Goal: Task Accomplishment & Management: Complete application form

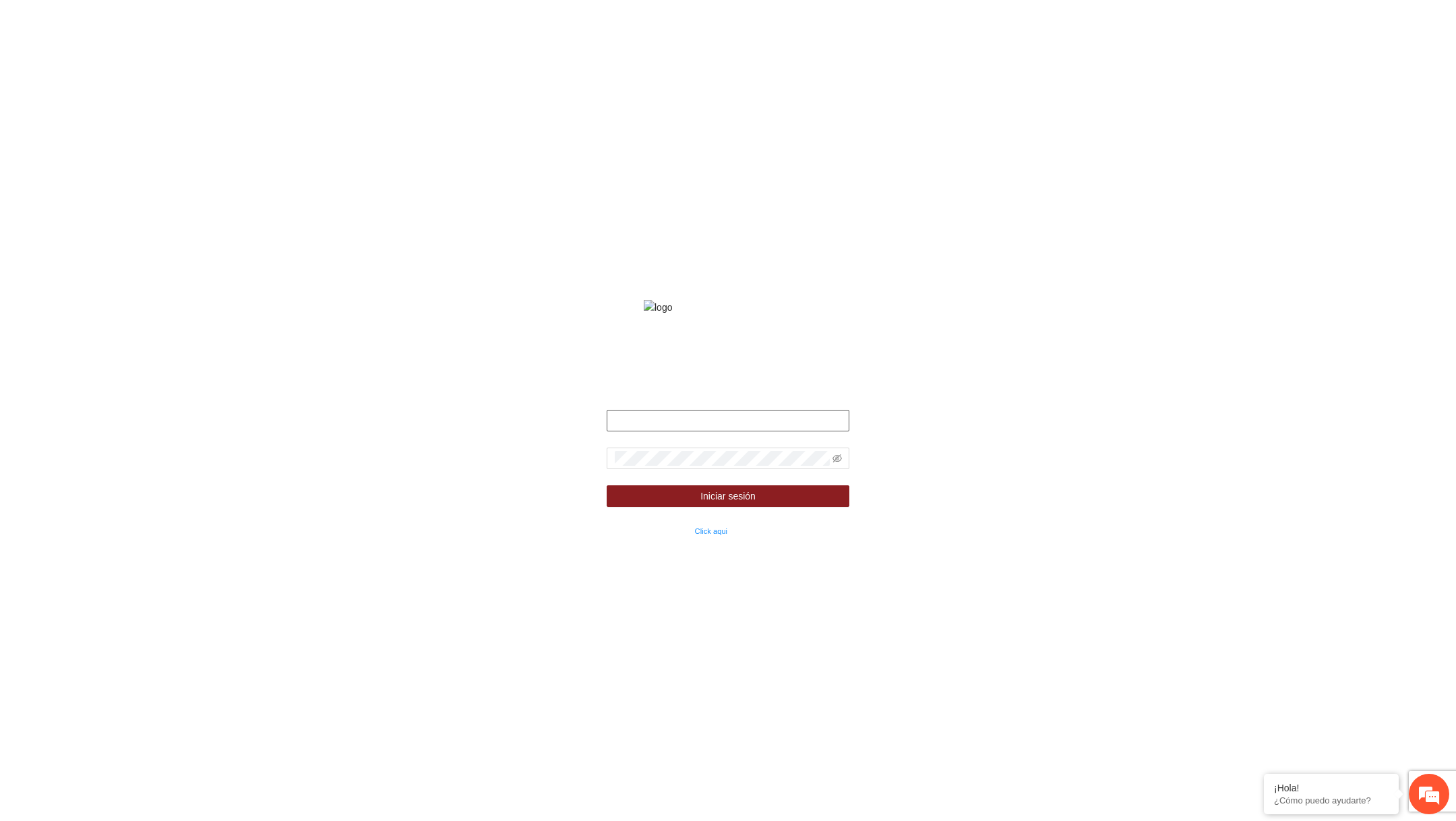
click at [642, 432] on input "text" at bounding box center [728, 420] width 243 height 22
type input "**********"
click at [617, 432] on input "**********" at bounding box center [728, 420] width 243 height 22
click at [646, 465] on span at bounding box center [728, 458] width 243 height 22
click at [840, 463] on icon "eye-invisible" at bounding box center [837, 458] width 10 height 10
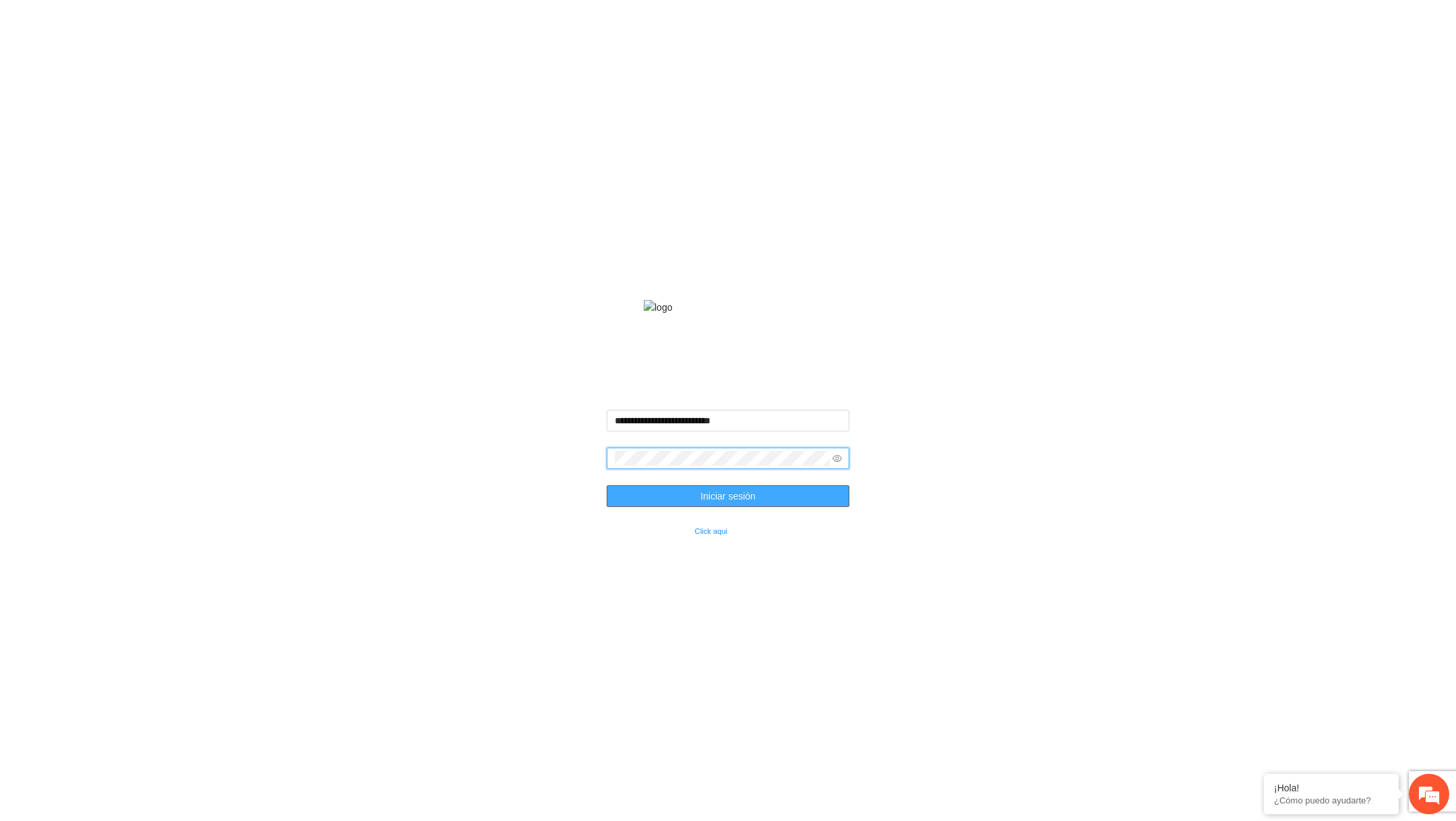
click at [788, 507] on button "Iniciar sesión" at bounding box center [728, 495] width 243 height 22
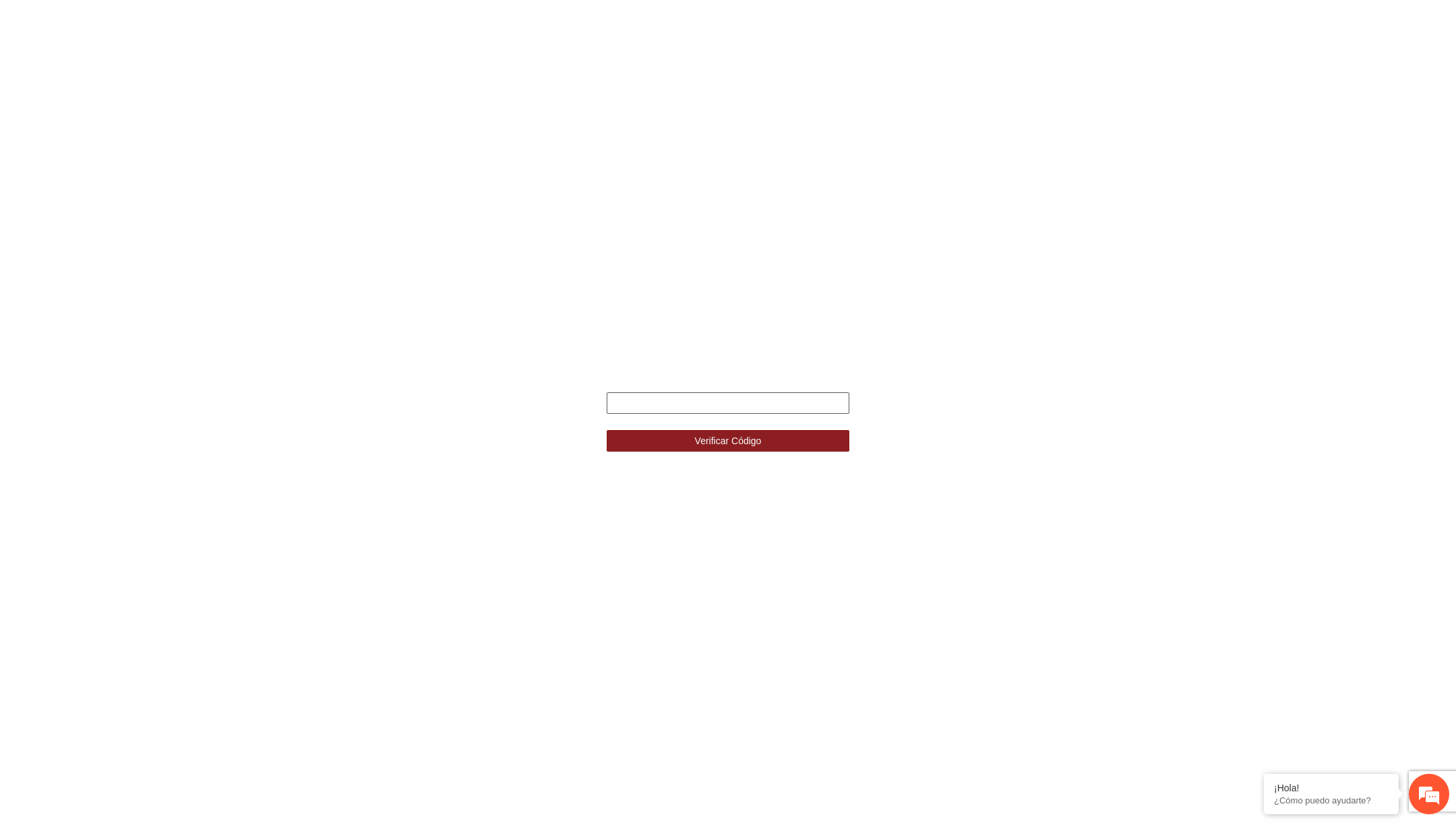
click at [754, 405] on input "text" at bounding box center [728, 403] width 243 height 22
type input "******"
click at [688, 445] on button "Verificar Código" at bounding box center [728, 440] width 243 height 22
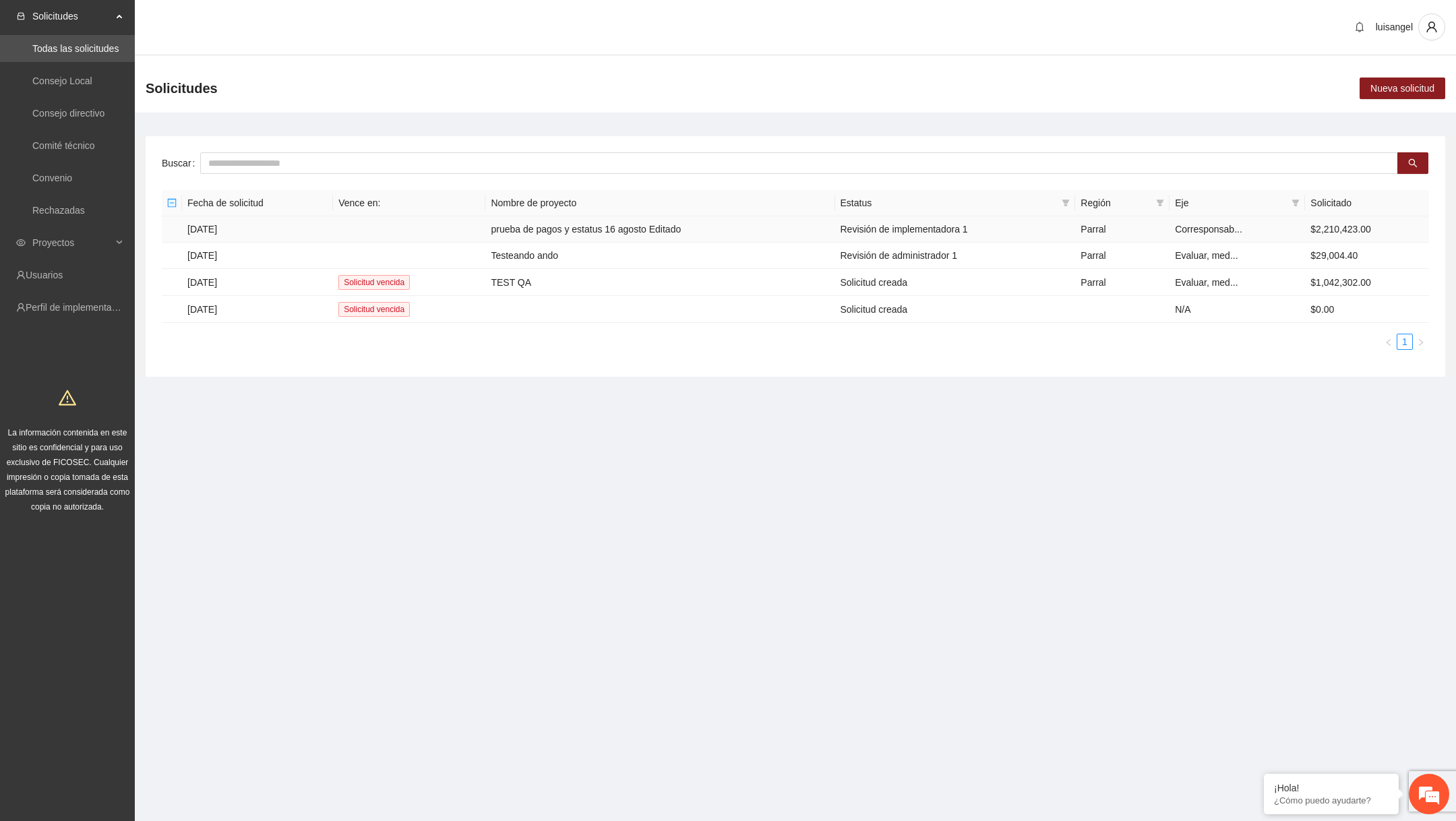
click at [542, 224] on td "prueba de pagos y estatus 16 agosto Editado" at bounding box center [659, 229] width 349 height 26
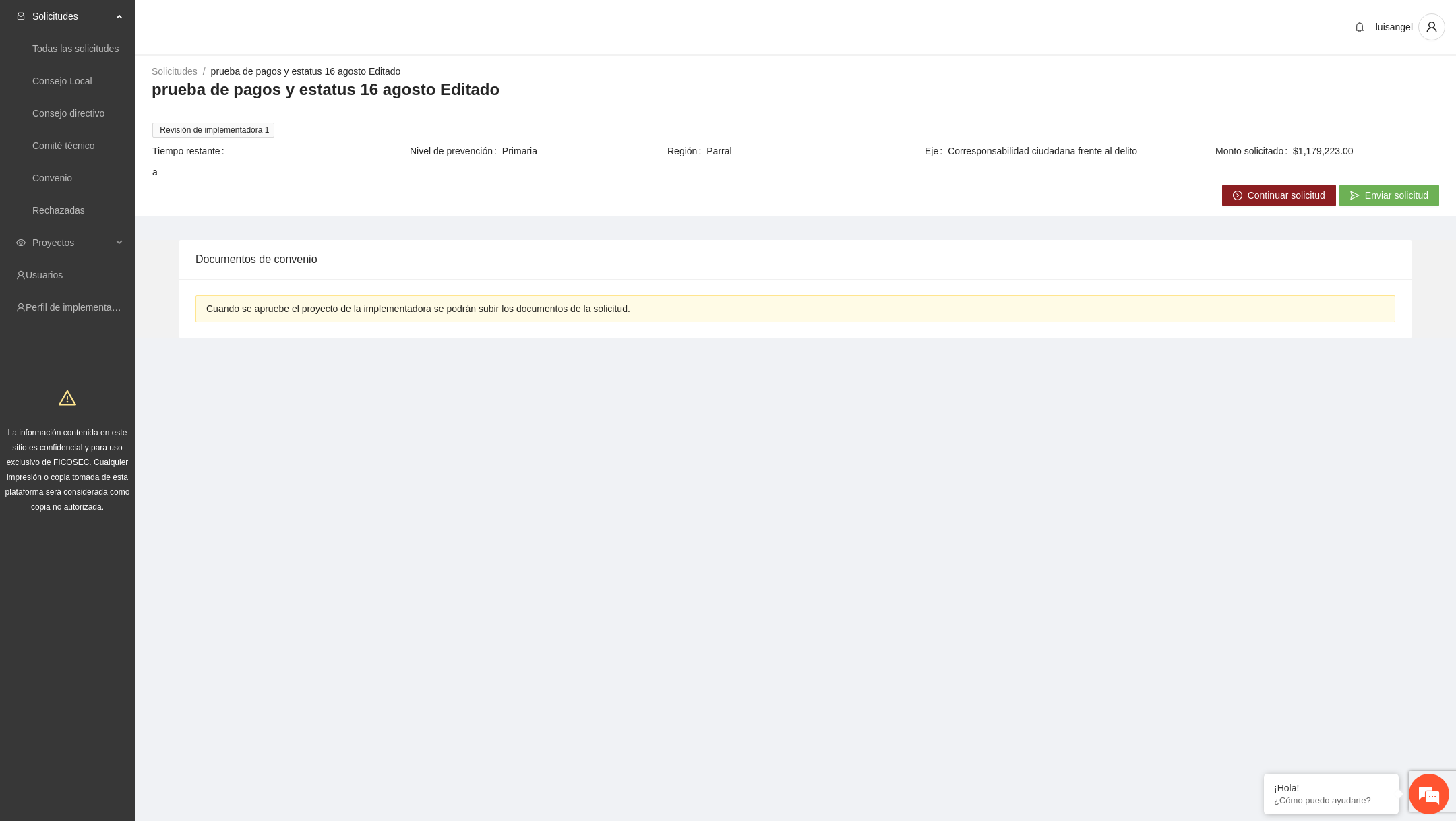
click at [1296, 202] on span "Continuar solicitud" at bounding box center [1286, 195] width 78 height 15
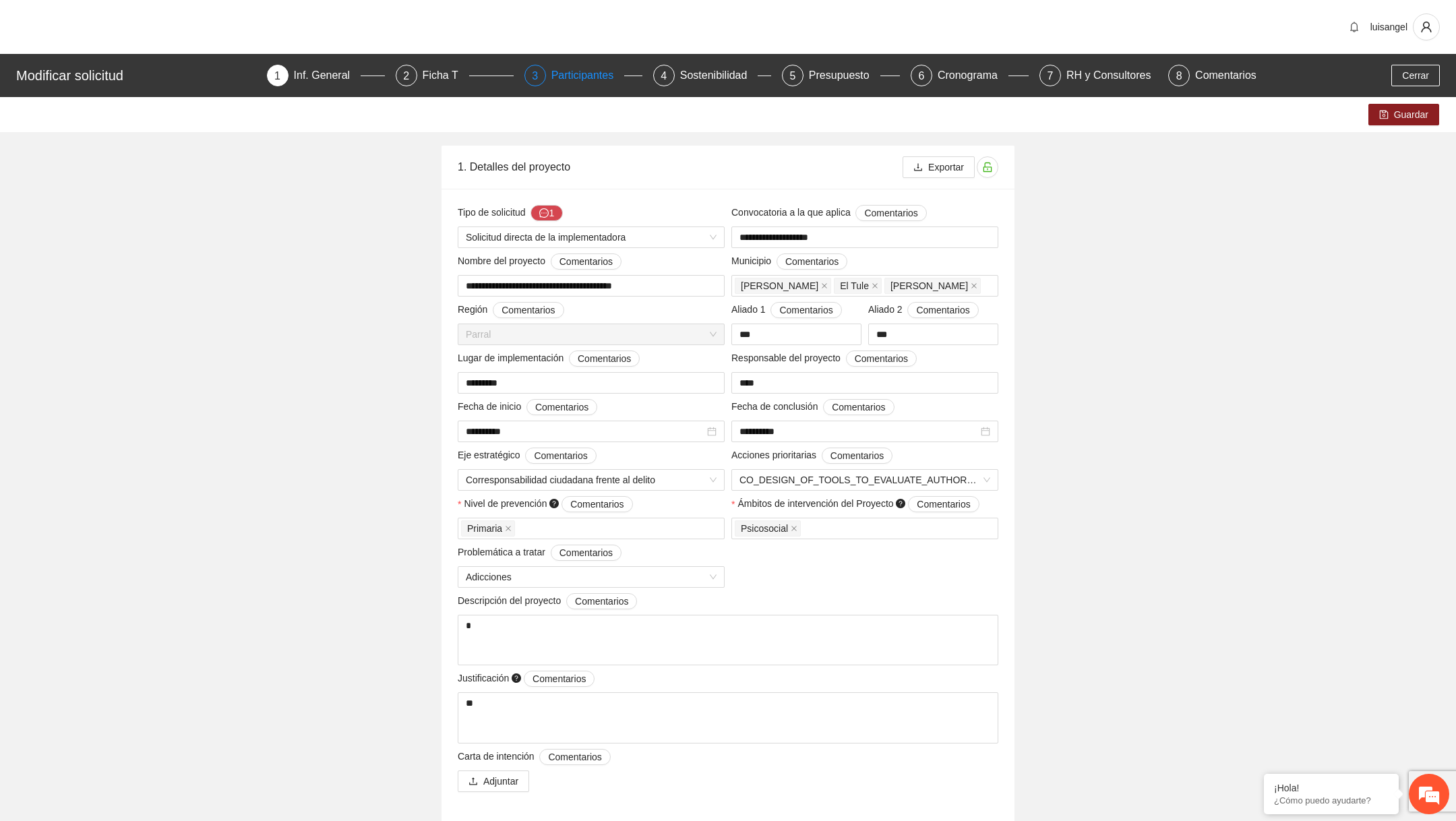
click at [578, 75] on div "Participantes" at bounding box center [588, 75] width 74 height 22
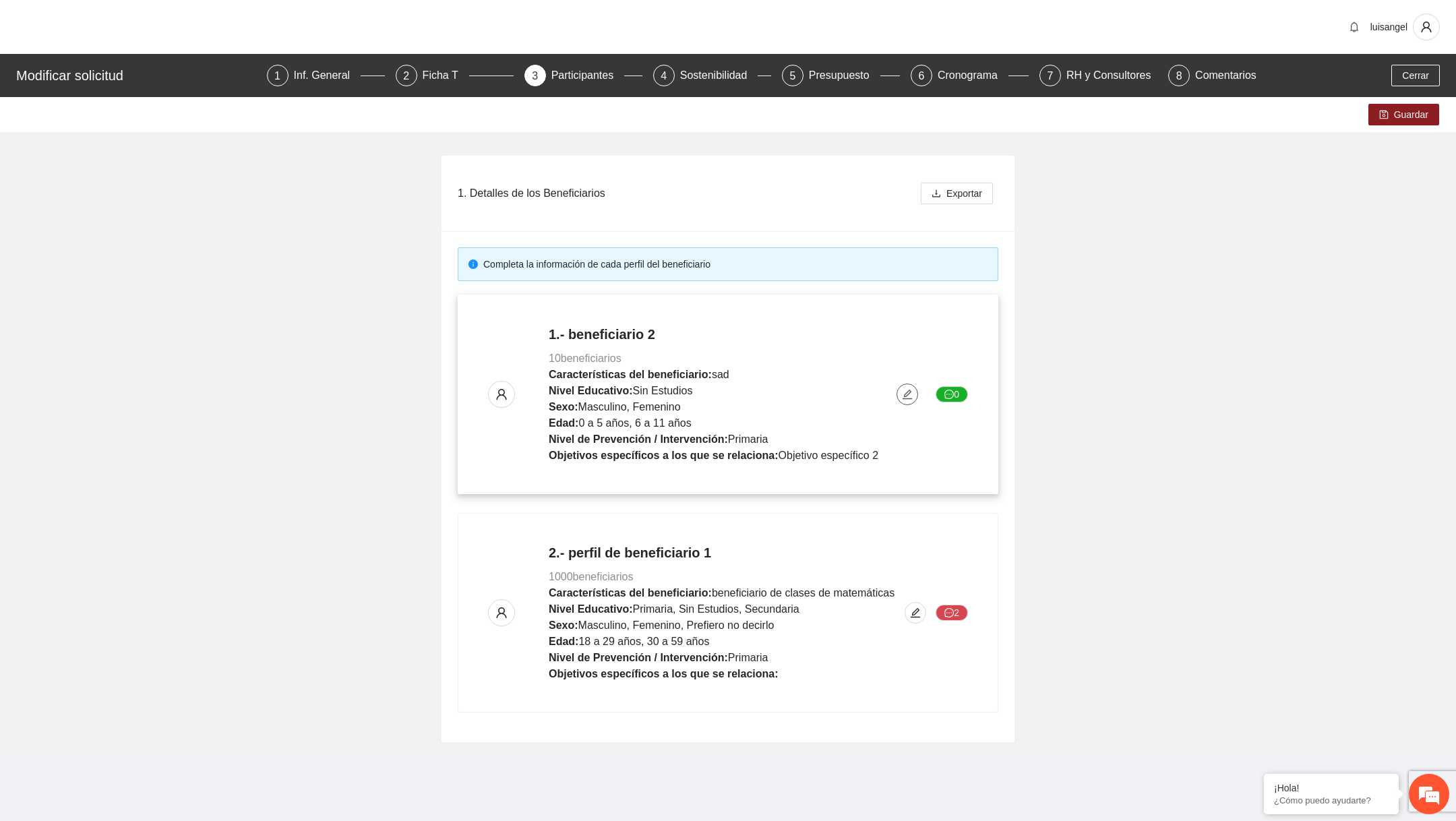
click at [903, 403] on button "button" at bounding box center [907, 394] width 22 height 22
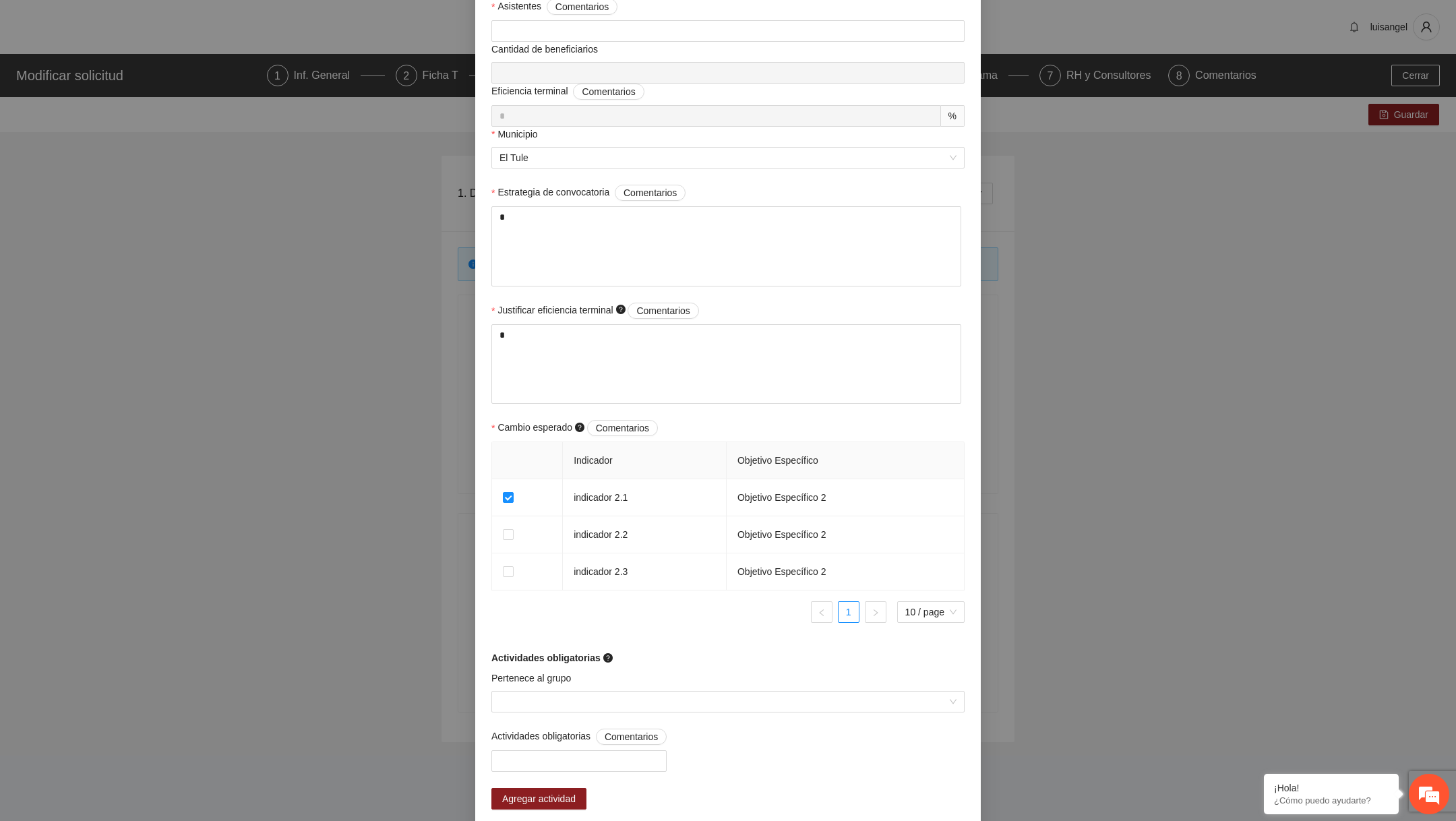
scroll to position [861, 0]
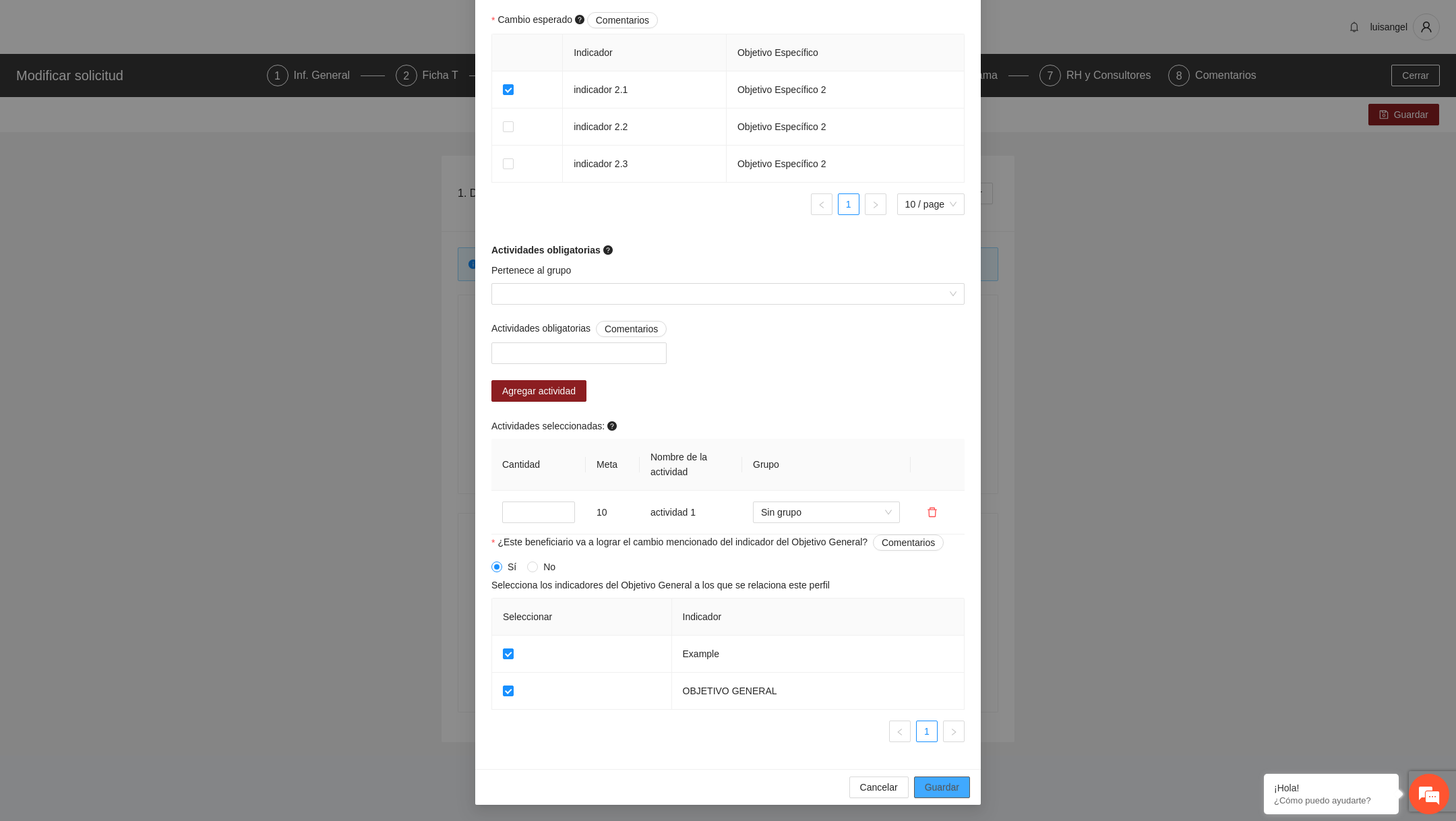
click at [929, 777] on button "Guardar" at bounding box center [942, 787] width 56 height 22
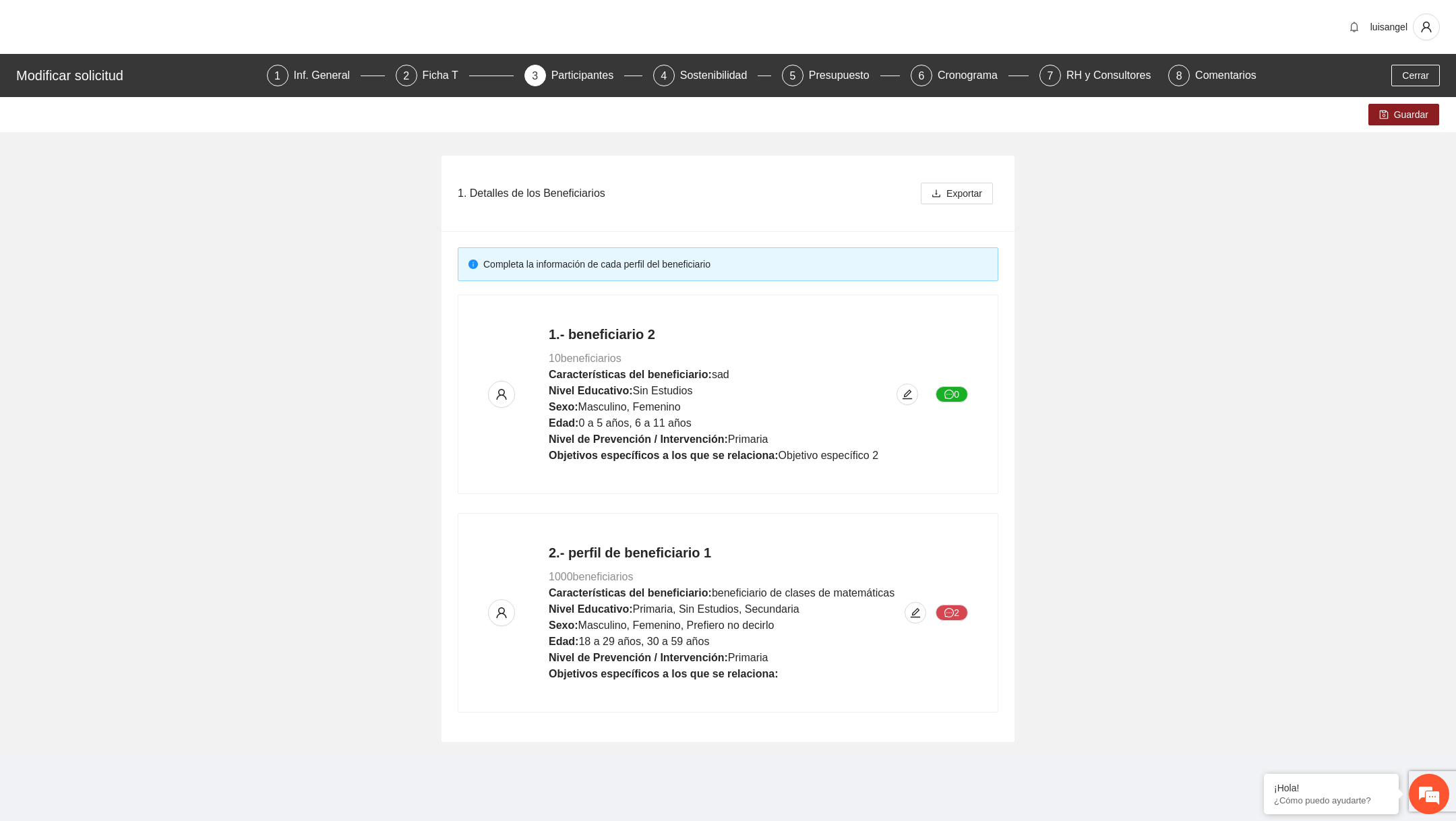
scroll to position [815, 0]
click at [1392, 99] on div "Guardar" at bounding box center [728, 115] width 1456 height 35
click at [1389, 110] on button "Guardar" at bounding box center [1403, 115] width 71 height 22
